Goal: Find specific page/section: Find specific page/section

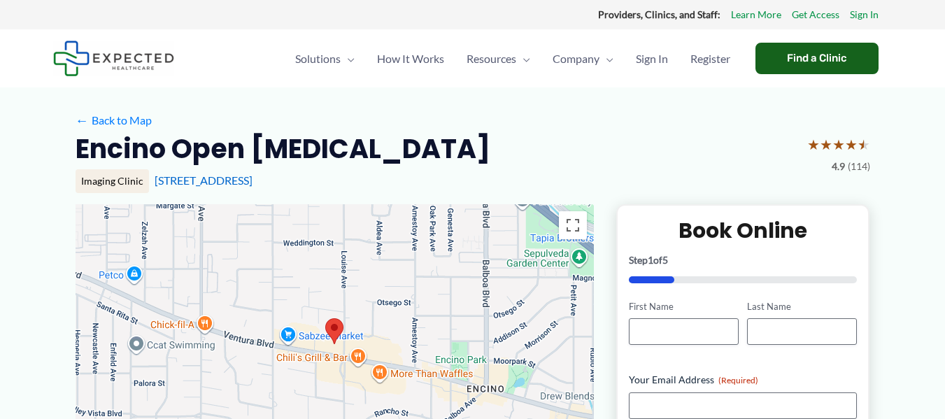
click at [854, 57] on div "Find a Clinic" at bounding box center [816, 58] width 123 height 31
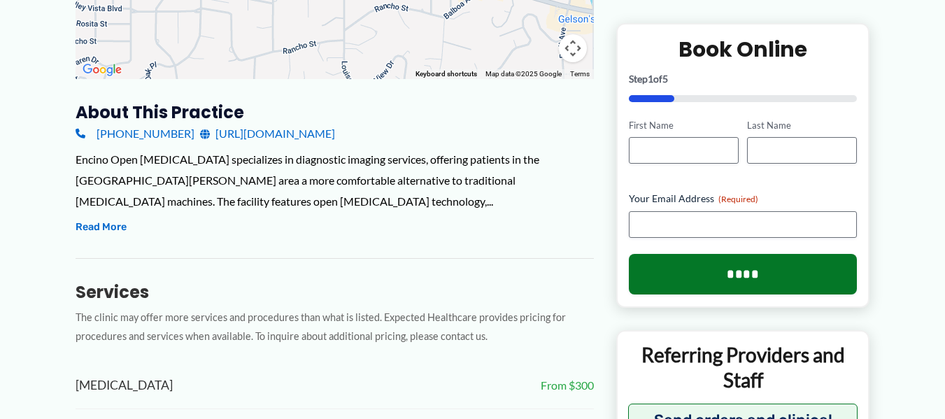
scroll to position [350, 0]
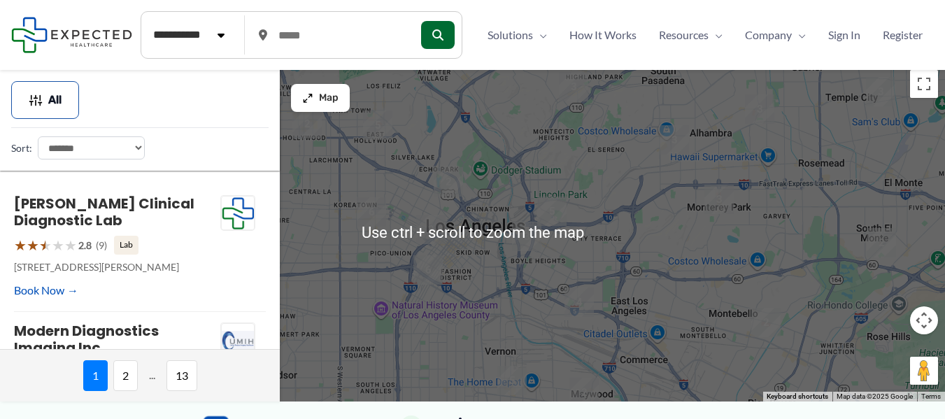
scroll to position [700, 0]
